Goal: Task Accomplishment & Management: Use online tool/utility

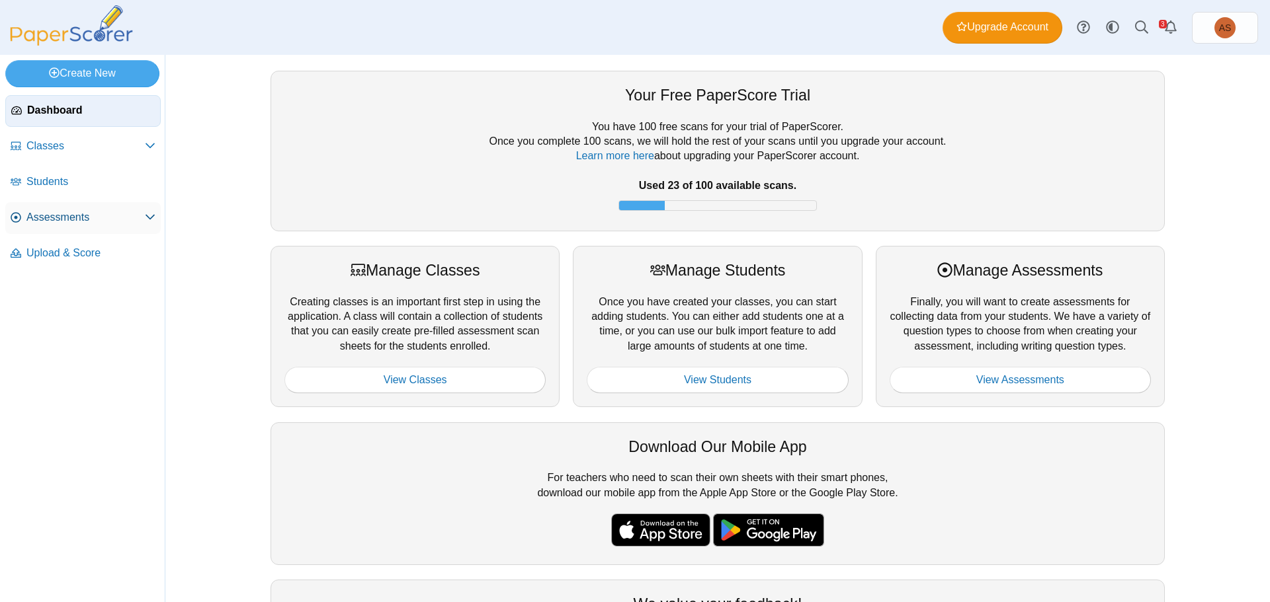
click at [87, 224] on span "Assessments" at bounding box center [85, 217] width 118 height 15
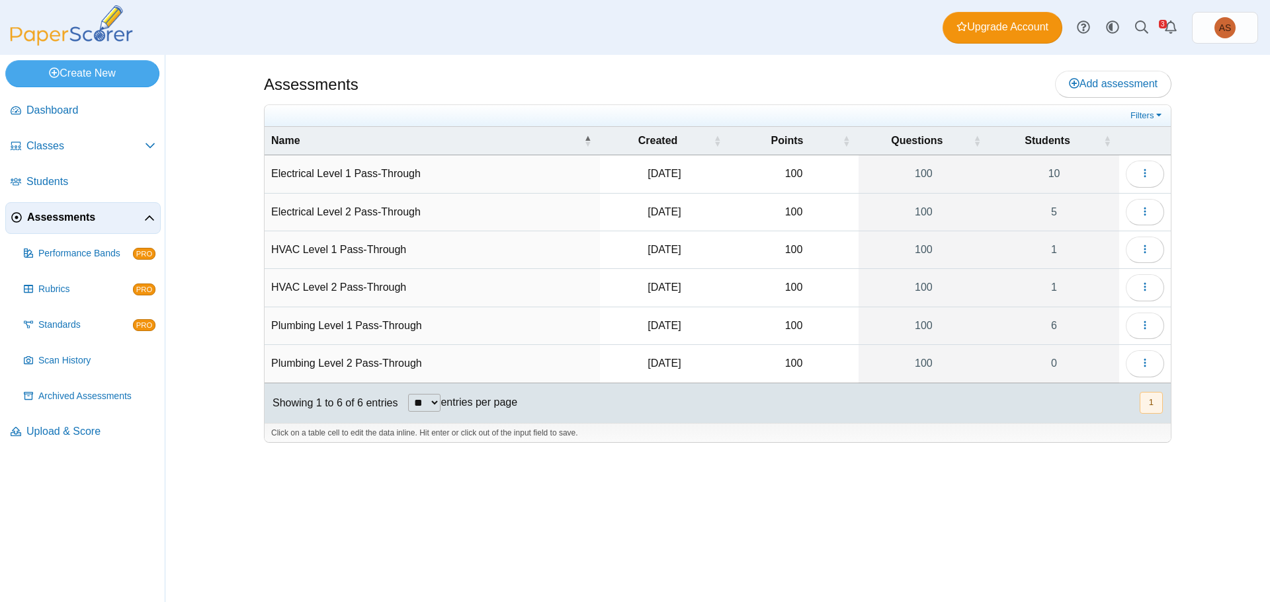
click at [153, 217] on icon at bounding box center [149, 219] width 11 height 11
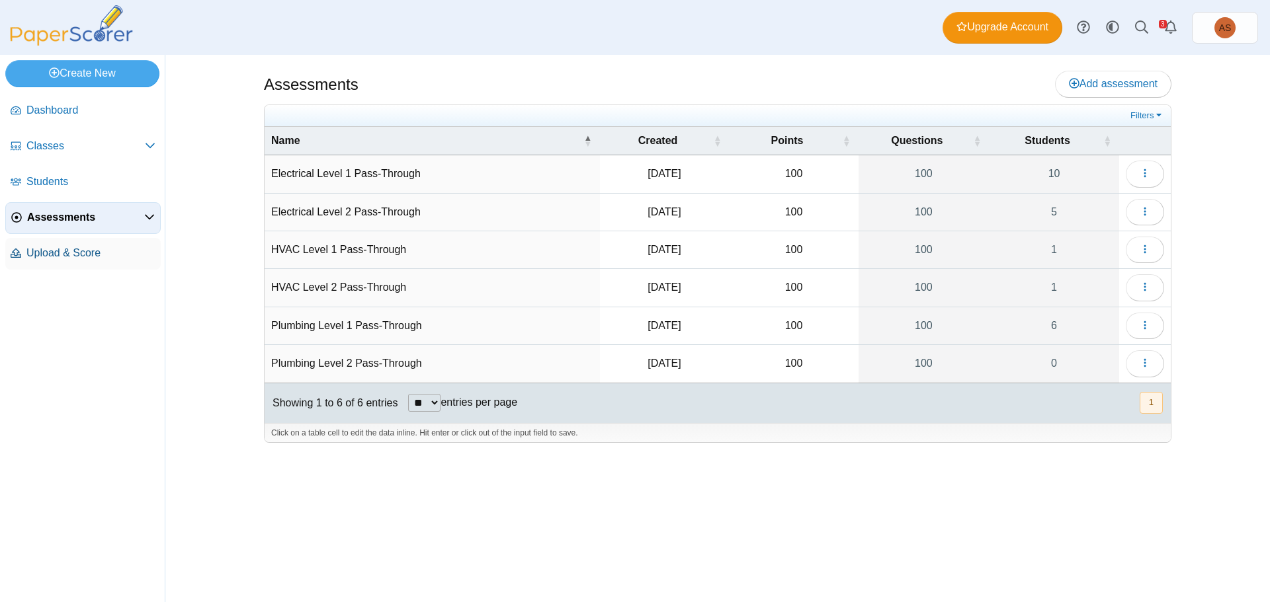
click at [51, 252] on span "Upload & Score" at bounding box center [90, 253] width 129 height 15
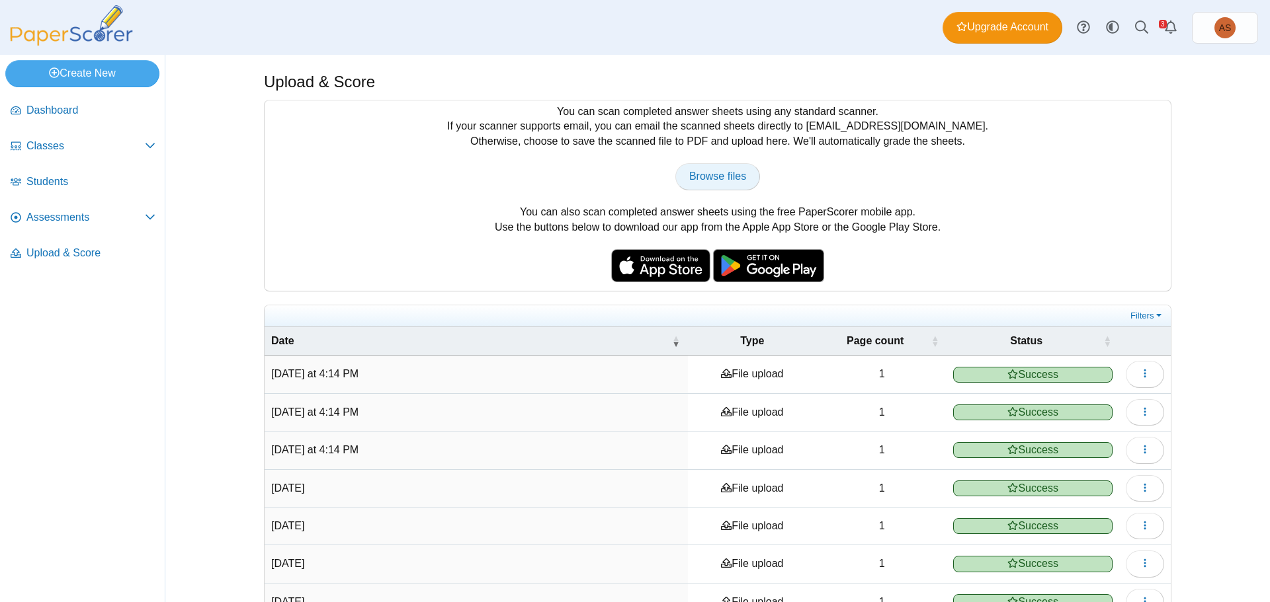
click at [737, 181] on span "Browse files" at bounding box center [717, 176] width 57 height 11
type input "**********"
click at [59, 223] on span "Assessments" at bounding box center [85, 217] width 118 height 15
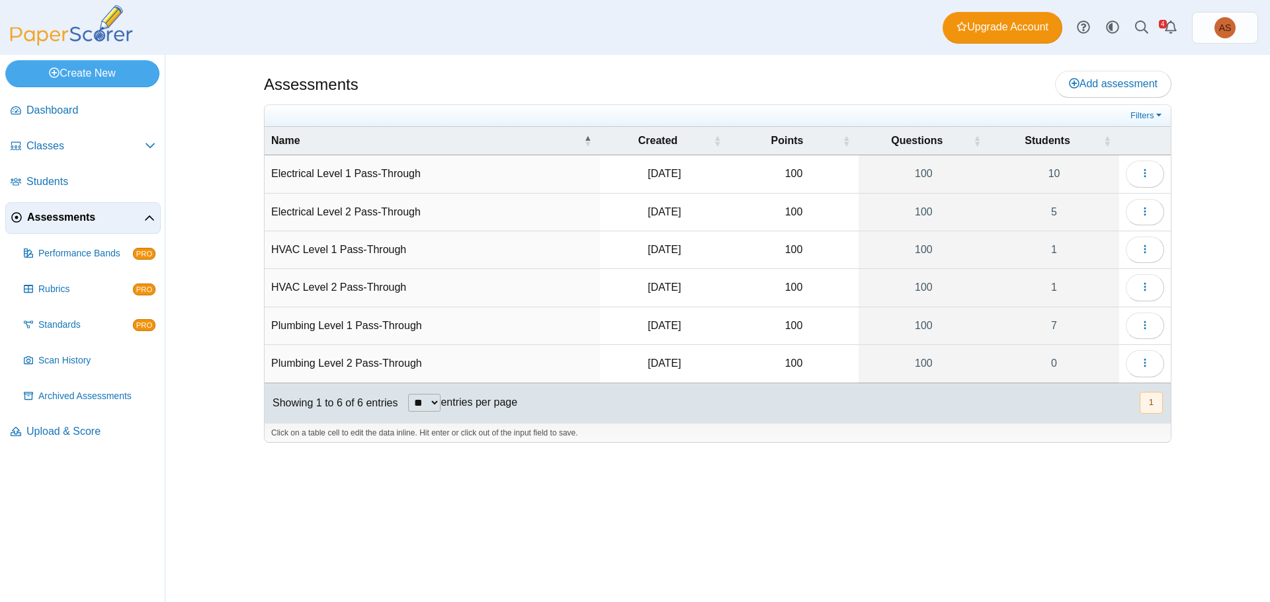
click at [373, 319] on td "Plumbing Level 1 Pass-Through" at bounding box center [432, 327] width 335 height 38
click at [1147, 323] on icon "button" at bounding box center [1144, 325] width 11 height 11
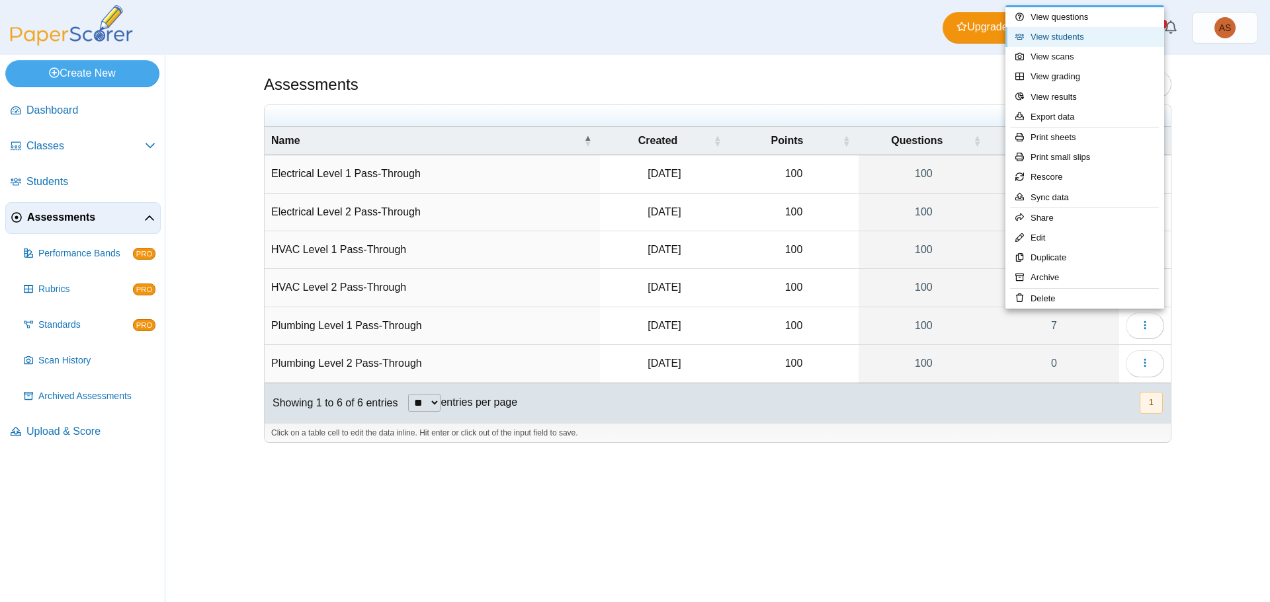
click at [1056, 36] on link "View students" at bounding box center [1084, 37] width 159 height 20
